Goal: Task Accomplishment & Management: Manage account settings

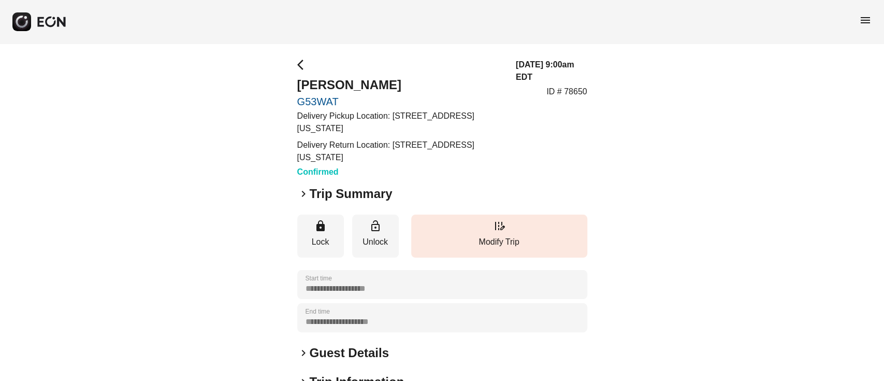
click at [390, 349] on div "keyboard_arrow_right Guest Details" at bounding box center [442, 352] width 290 height 17
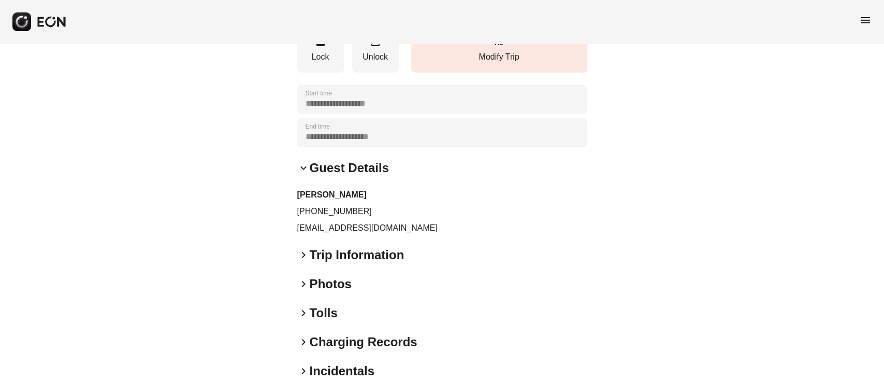
scroll to position [207, 0]
